Goal: Check status: Check status

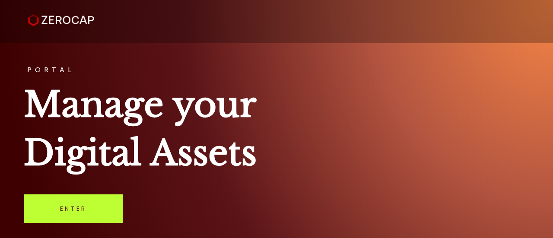
click at [87, 205] on link "Enter" at bounding box center [73, 208] width 99 height 28
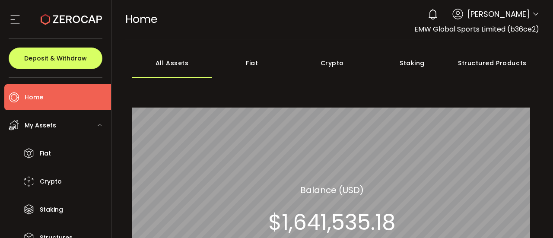
click at [111, 180] on div "**********" at bounding box center [332, 119] width 442 height 238
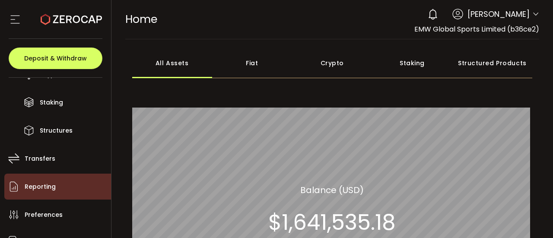
scroll to position [106, 0]
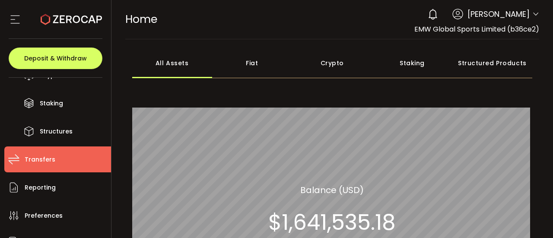
click at [49, 161] on span "Transfers" at bounding box center [40, 159] width 31 height 13
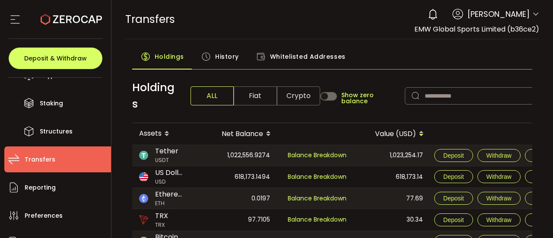
click at [228, 57] on span "History" at bounding box center [227, 56] width 24 height 17
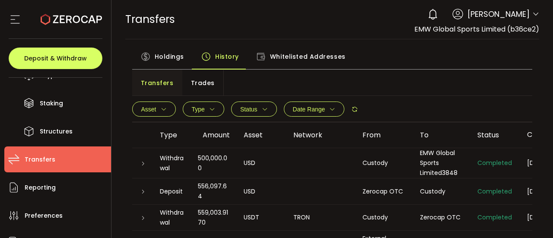
click at [216, 111] on button "Type" at bounding box center [203, 108] width 41 height 15
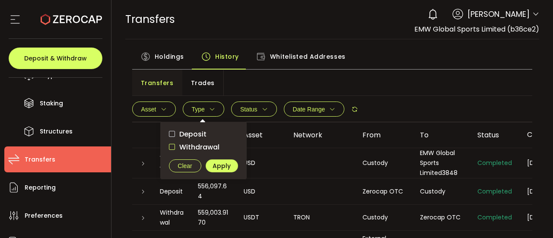
click at [172, 146] on span "checkbox-group" at bounding box center [172, 147] width 6 height 6
click at [217, 165] on span "Apply" at bounding box center [221, 166] width 18 height 6
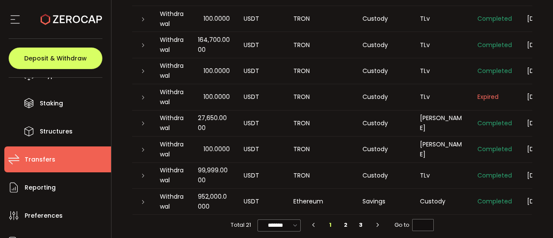
scroll to position [198, 0]
click at [143, 124] on icon at bounding box center [142, 124] width 5 height 5
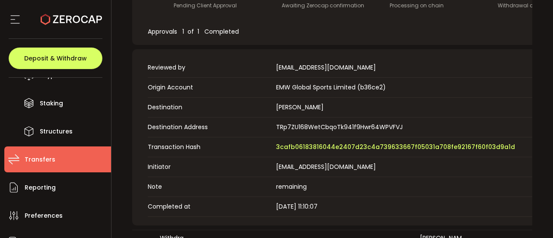
scroll to position [375, 0]
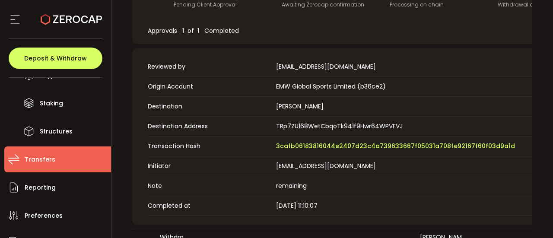
scroll to position [166, 0]
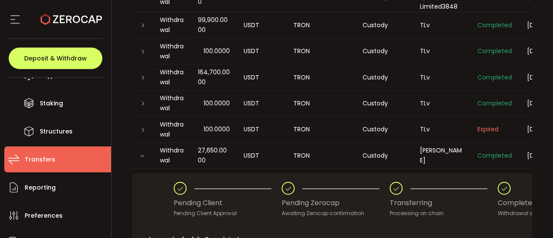
click at [142, 104] on icon at bounding box center [142, 103] width 5 height 5
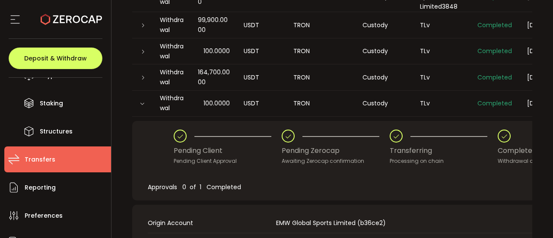
click at [141, 102] on icon at bounding box center [141, 103] width 5 height 5
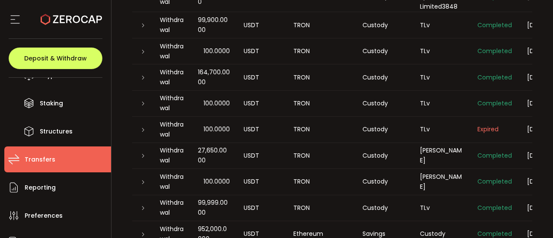
click at [142, 80] on div at bounding box center [142, 77] width 7 height 9
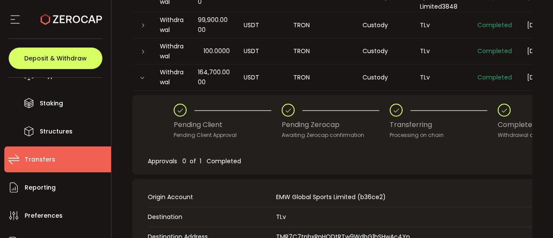
scroll to position [0, 0]
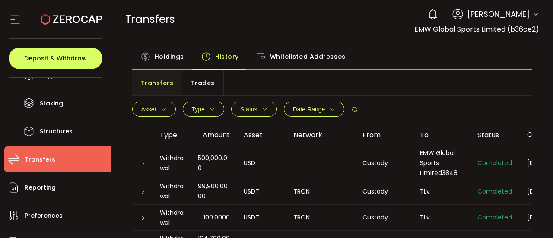
click at [143, 218] on icon at bounding box center [142, 217] width 5 height 5
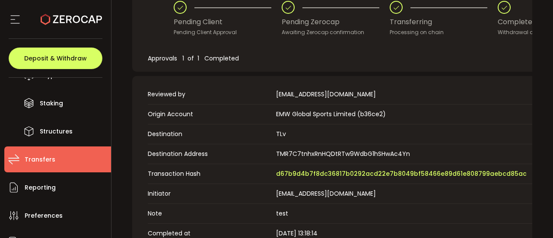
scroll to position [35, 0]
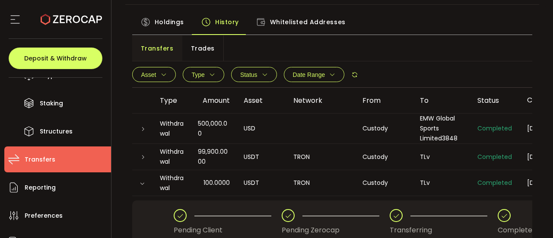
click at [139, 156] on div at bounding box center [142, 156] width 7 height 9
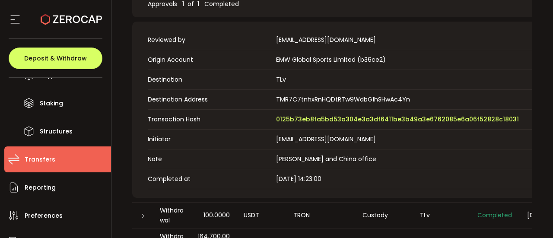
scroll to position [275, 0]
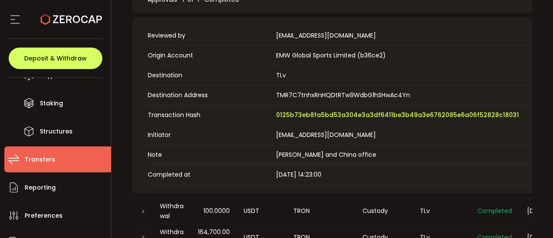
click at [142, 211] on icon at bounding box center [142, 211] width 5 height 5
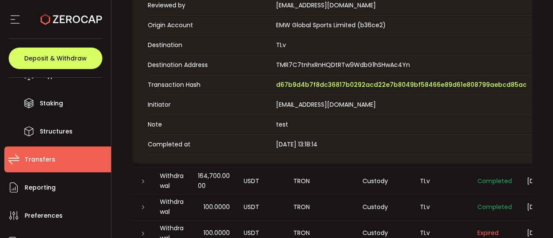
scroll to position [336, 0]
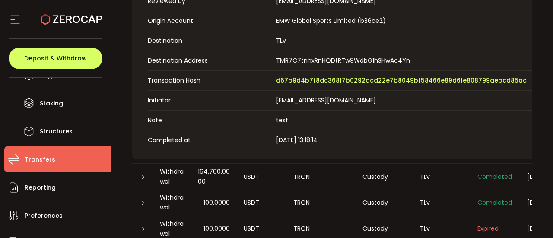
click at [143, 177] on icon at bounding box center [142, 176] width 5 height 5
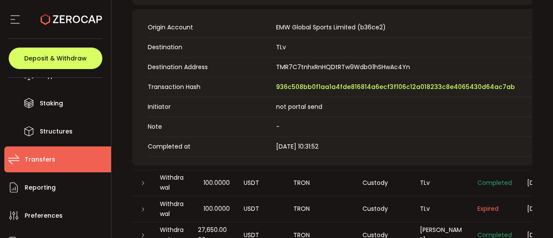
click at [141, 182] on icon at bounding box center [142, 182] width 5 height 5
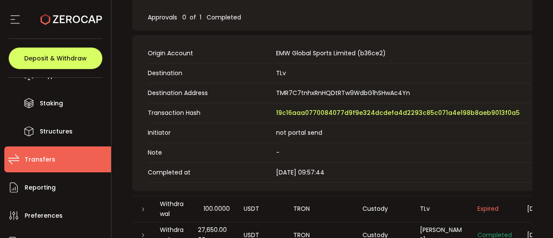
click at [142, 208] on icon at bounding box center [142, 209] width 5 height 5
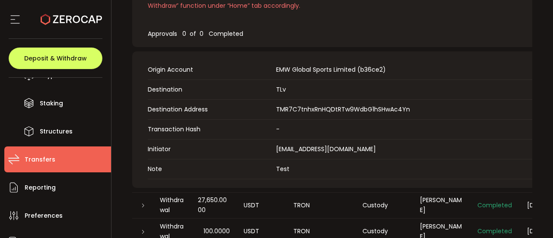
click at [145, 207] on div at bounding box center [142, 205] width 7 height 9
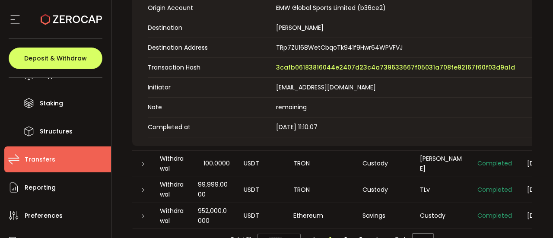
scroll to position [455, 0]
